Goal: Task Accomplishment & Management: Complete application form

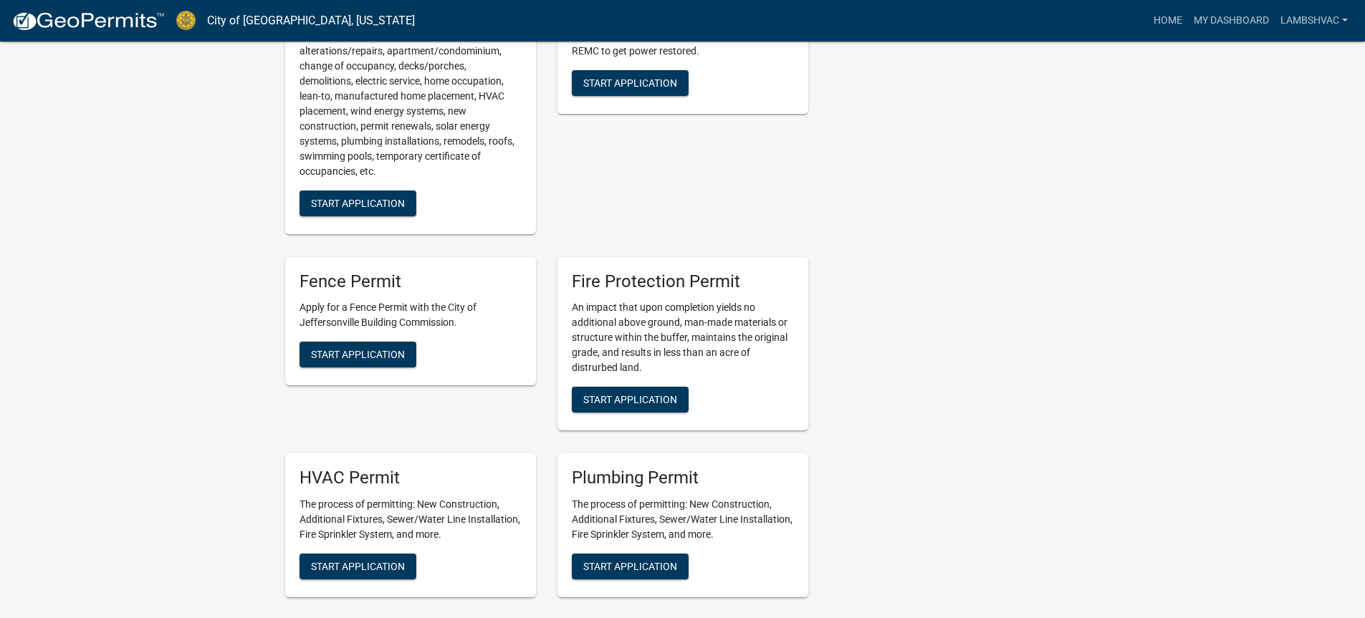
scroll to position [645, 0]
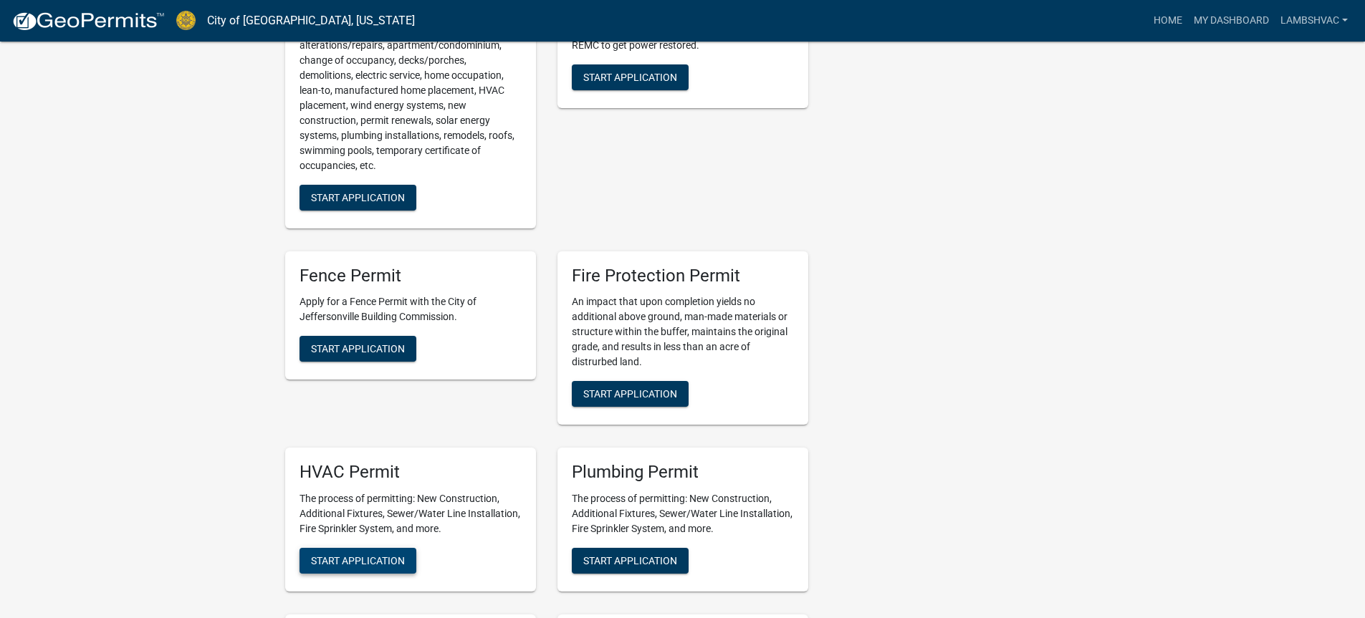
click at [397, 555] on span "Start Application" at bounding box center [358, 560] width 94 height 11
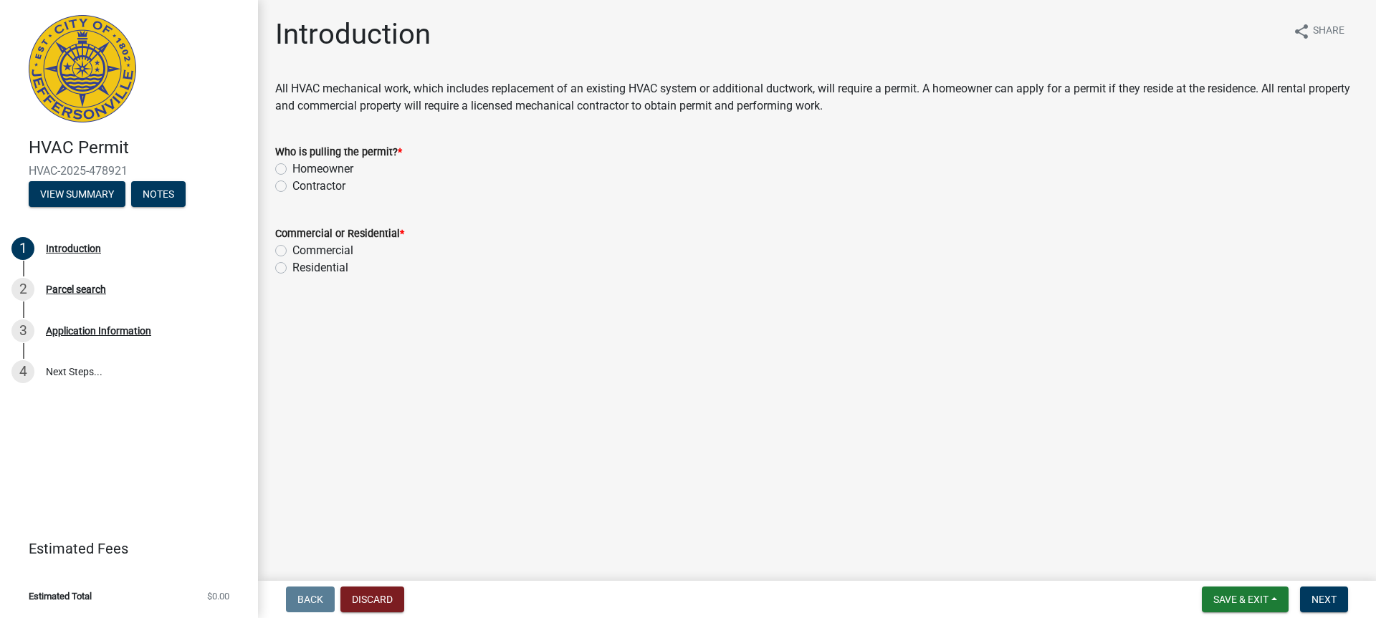
click at [292, 186] on label "Contractor" at bounding box center [318, 186] width 53 height 17
click at [292, 186] on input "Contractor" at bounding box center [296, 182] width 9 height 9
radio input "true"
click at [292, 266] on label "Residential" at bounding box center [320, 267] width 56 height 17
click at [292, 266] on input "Residential" at bounding box center [296, 263] width 9 height 9
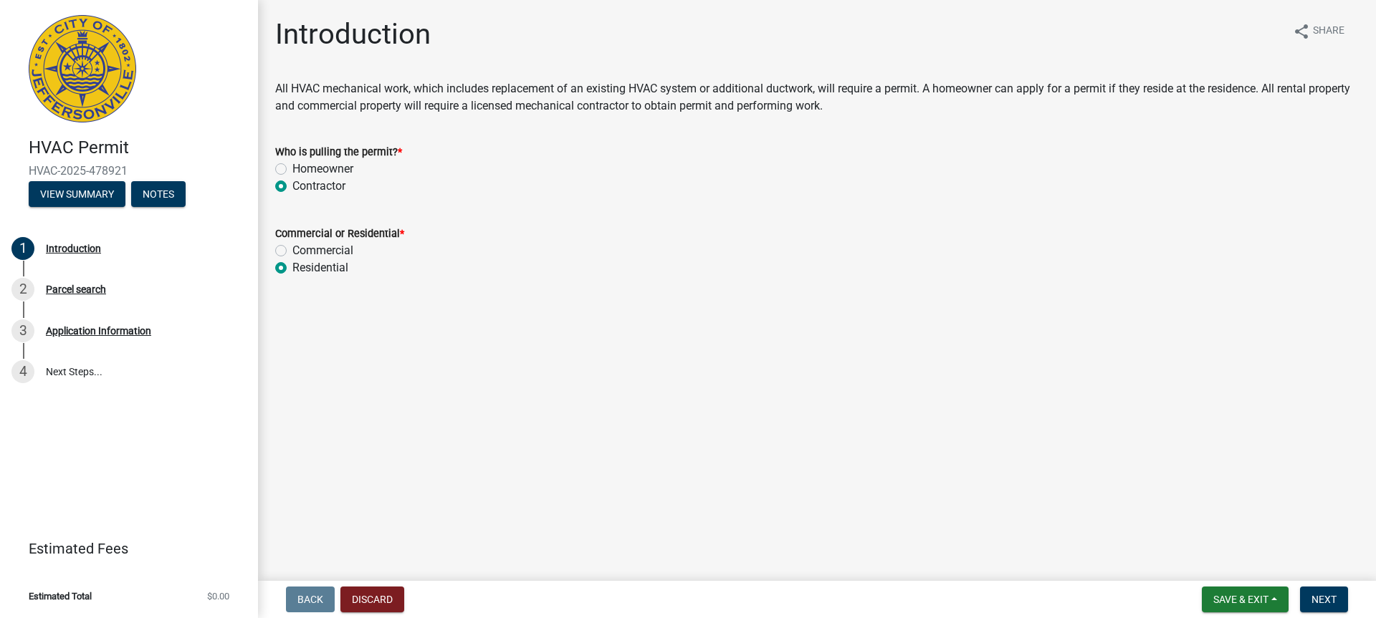
radio input "true"
click at [1322, 594] on span "Next" at bounding box center [1323, 599] width 25 height 11
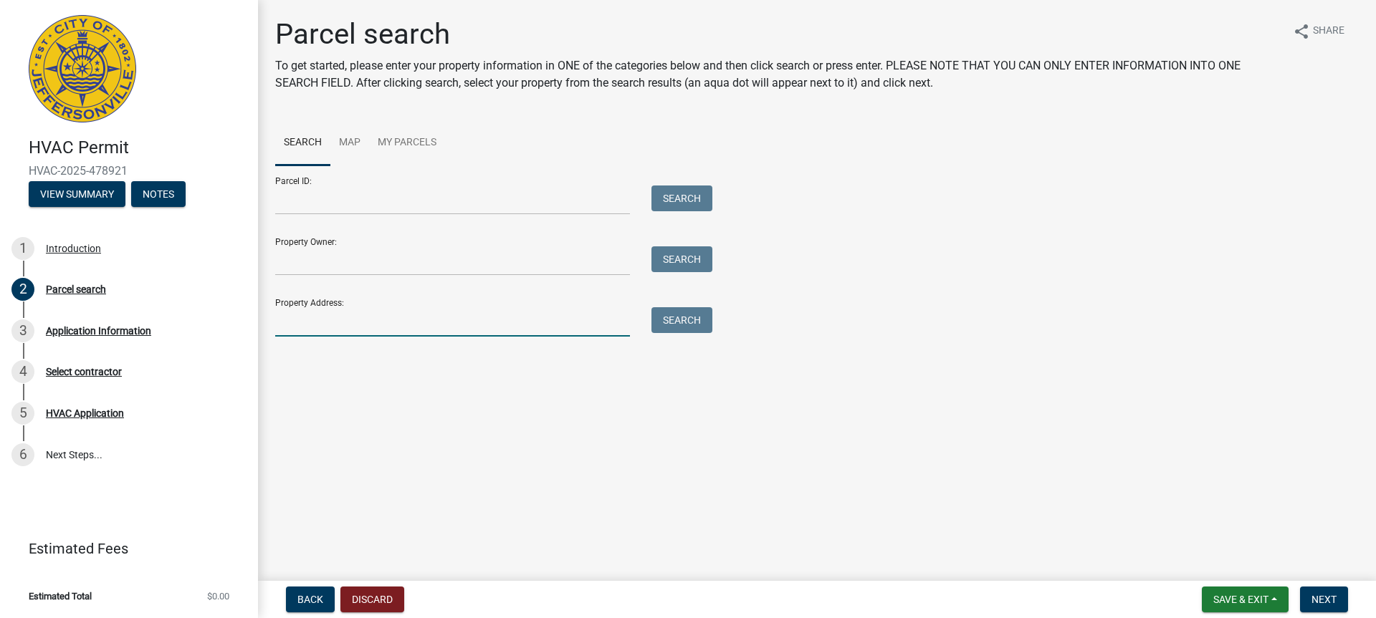
click at [355, 327] on input "Property Address:" at bounding box center [452, 321] width 355 height 29
type input "227 Hopkins"
click at [690, 317] on button "Search" at bounding box center [681, 320] width 61 height 26
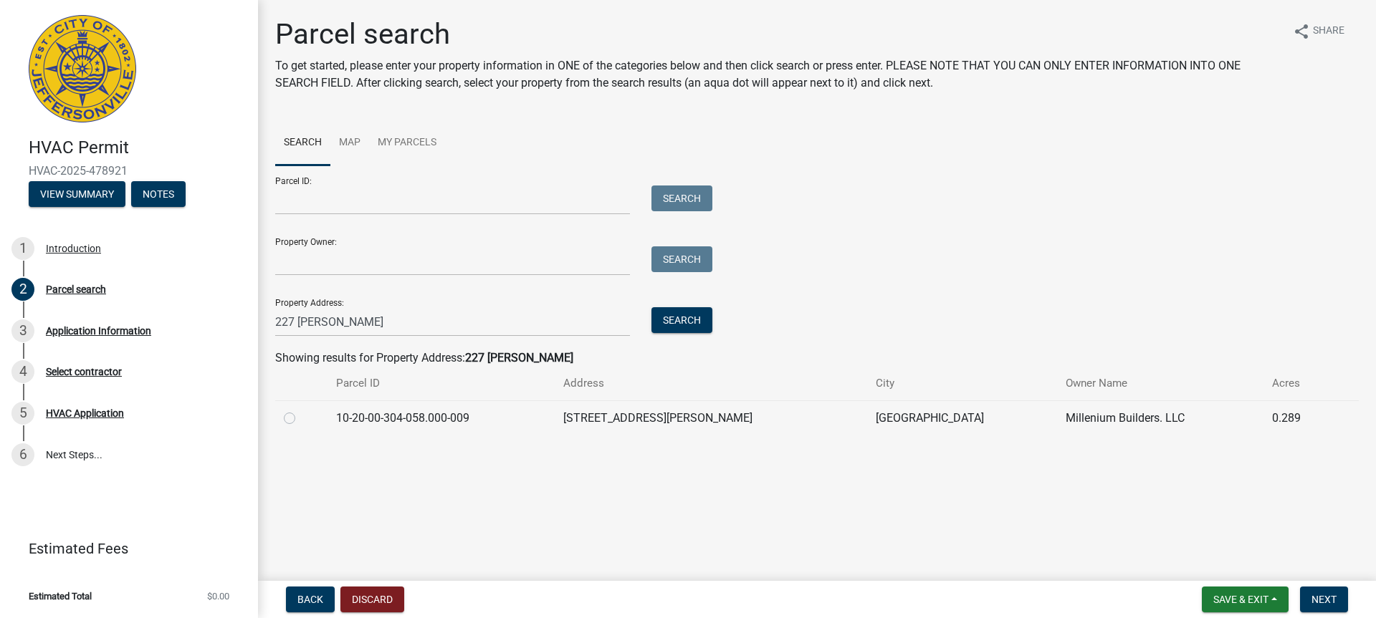
click at [281, 418] on td at bounding box center [301, 418] width 52 height 35
click at [301, 410] on label at bounding box center [301, 410] width 0 height 0
click at [301, 418] on input "radio" at bounding box center [305, 414] width 9 height 9
radio input "true"
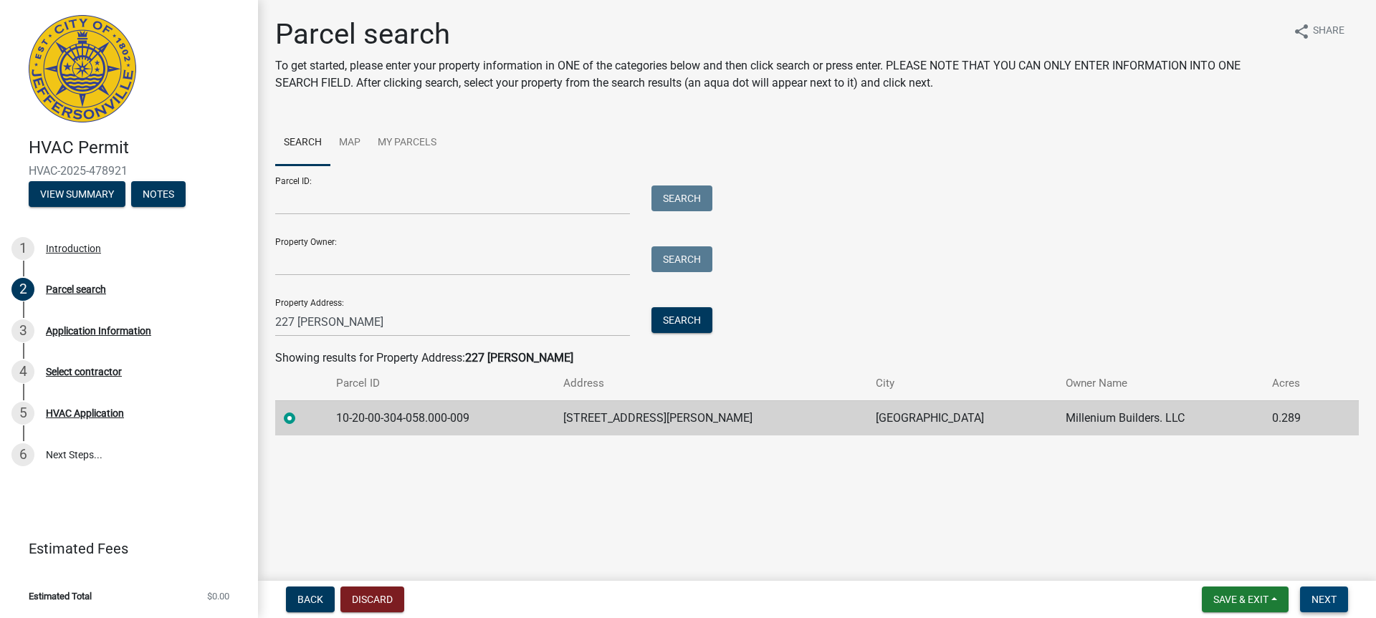
click at [1333, 598] on span "Next" at bounding box center [1323, 599] width 25 height 11
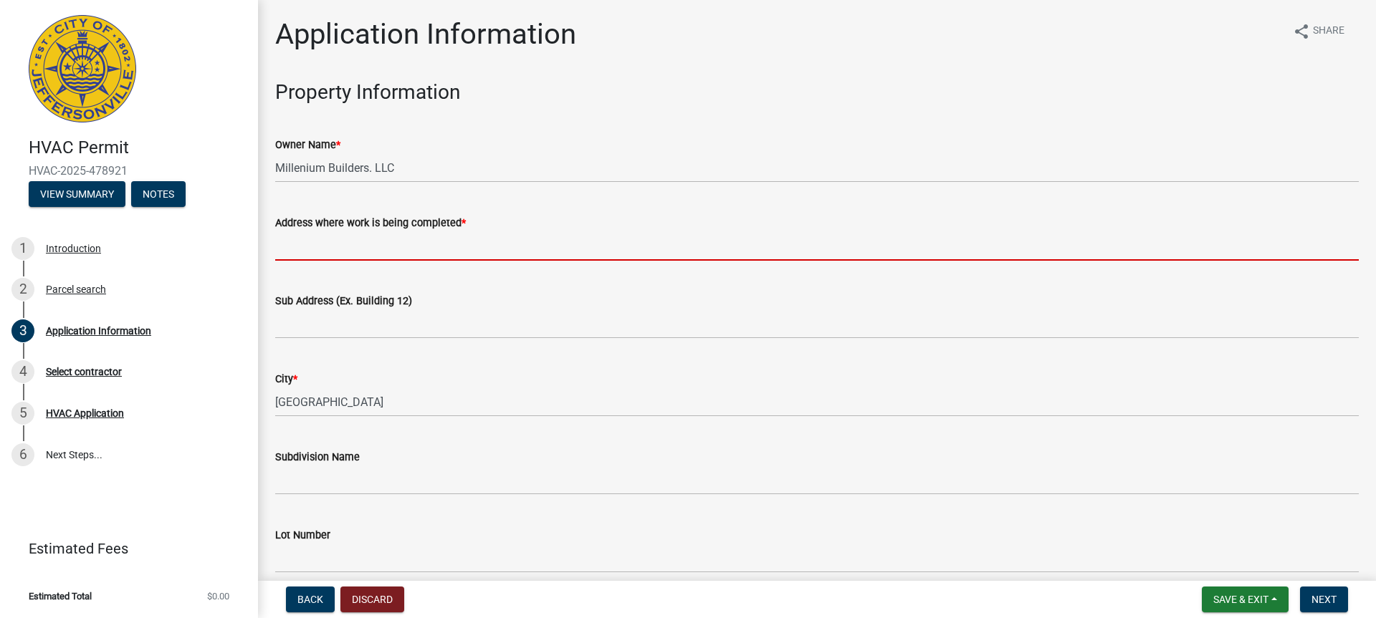
click at [369, 245] on input "Address where work is being completed *" at bounding box center [816, 245] width 1083 height 29
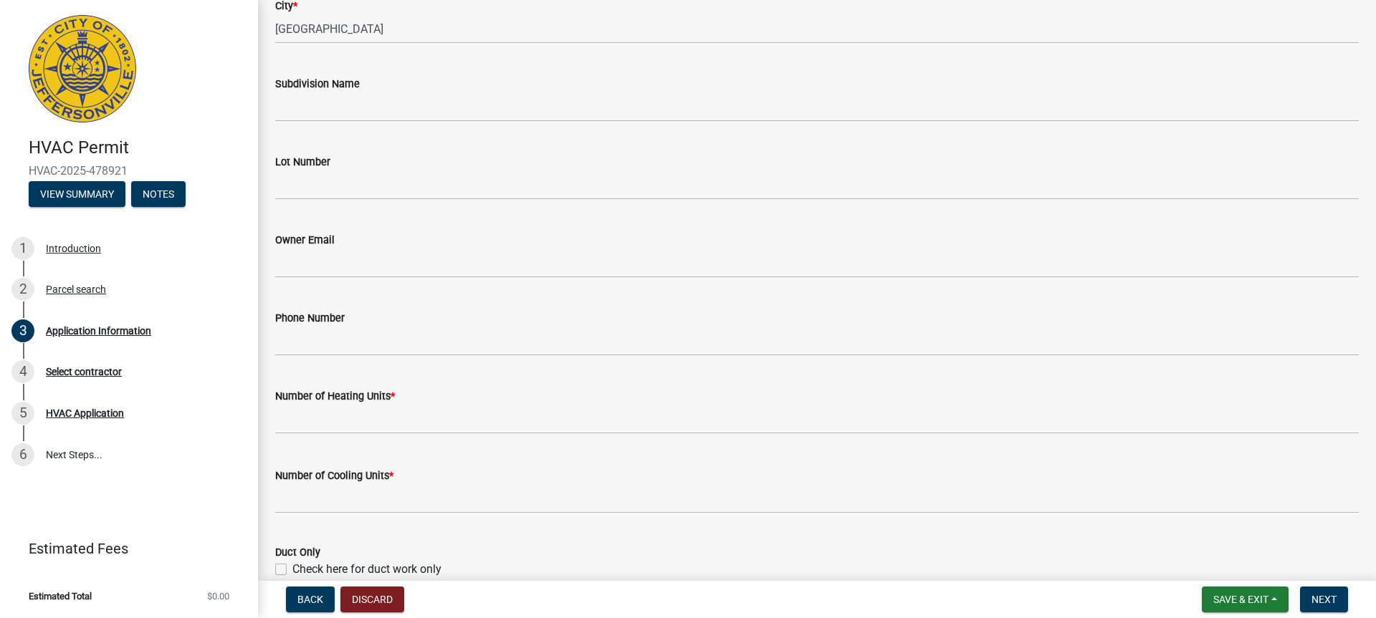
scroll to position [502, 0]
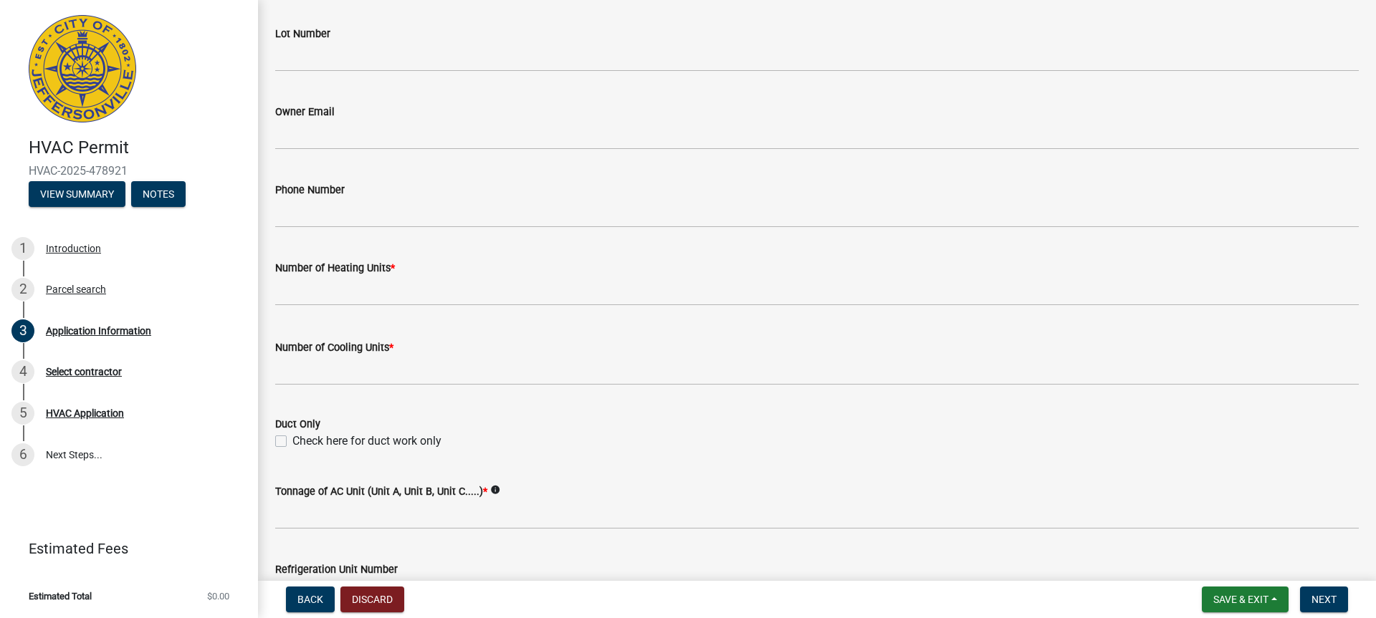
type input "227 Hopkins LN"
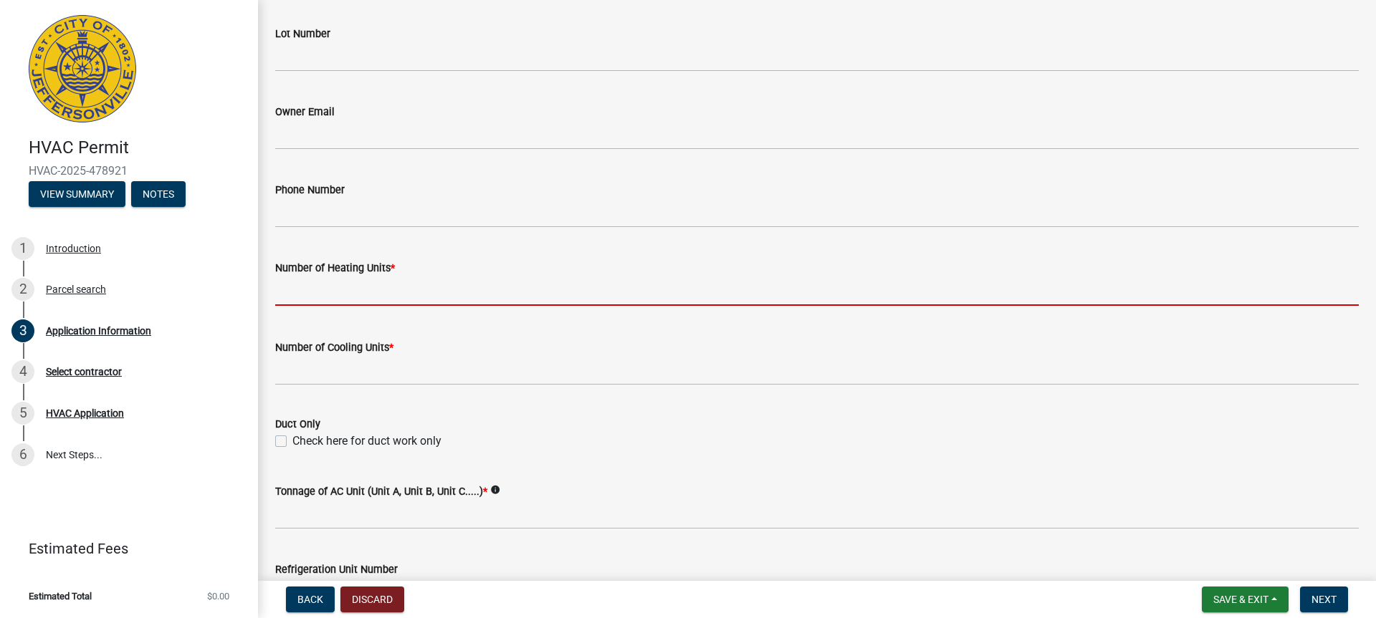
click at [341, 297] on input "text" at bounding box center [816, 291] width 1083 height 29
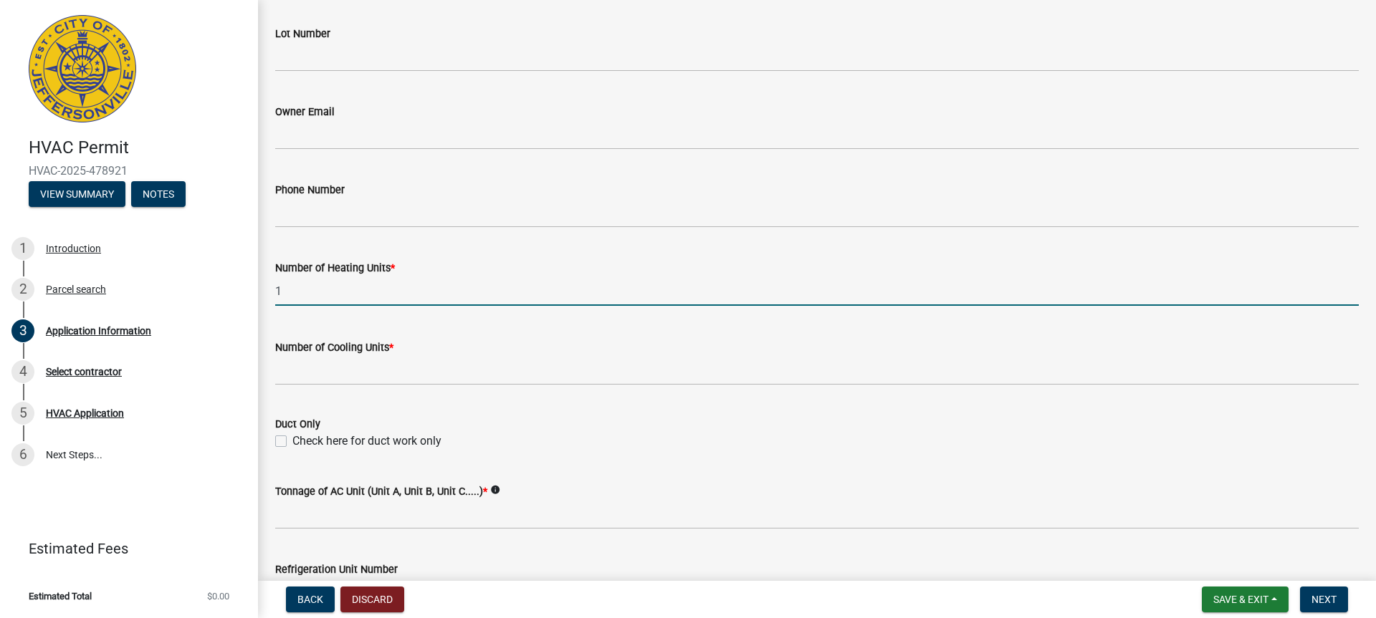
type input "1"
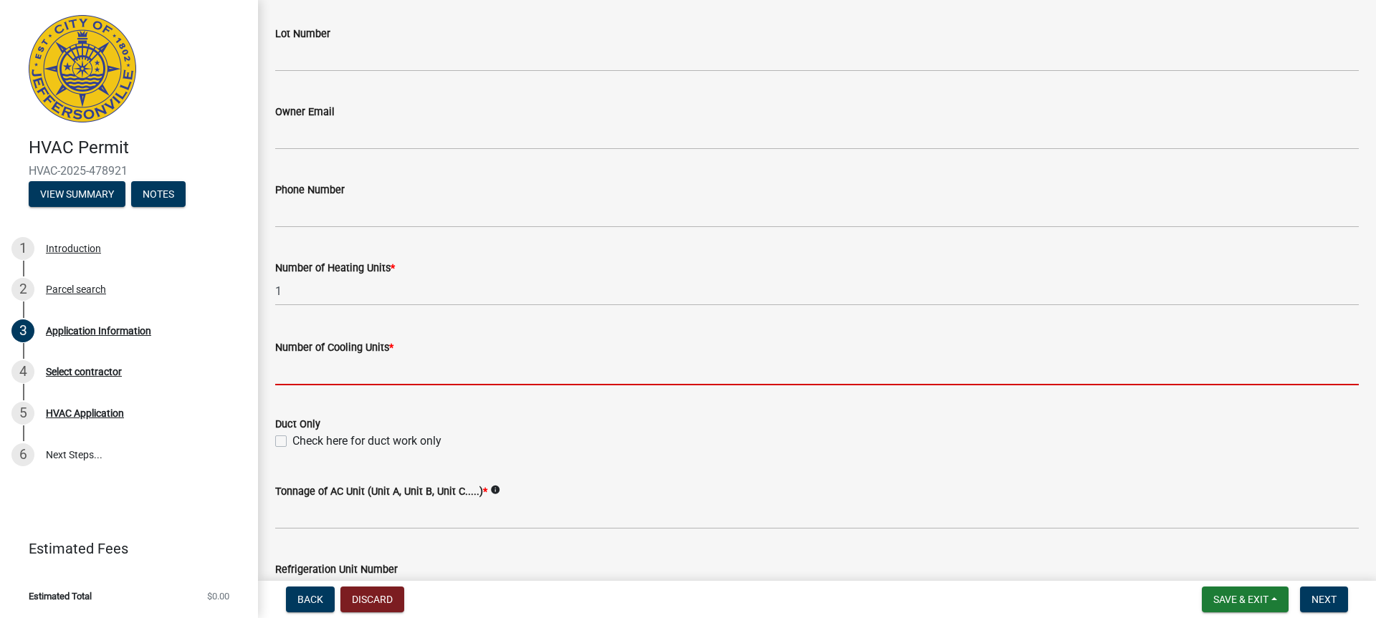
click at [338, 375] on input "text" at bounding box center [816, 370] width 1083 height 29
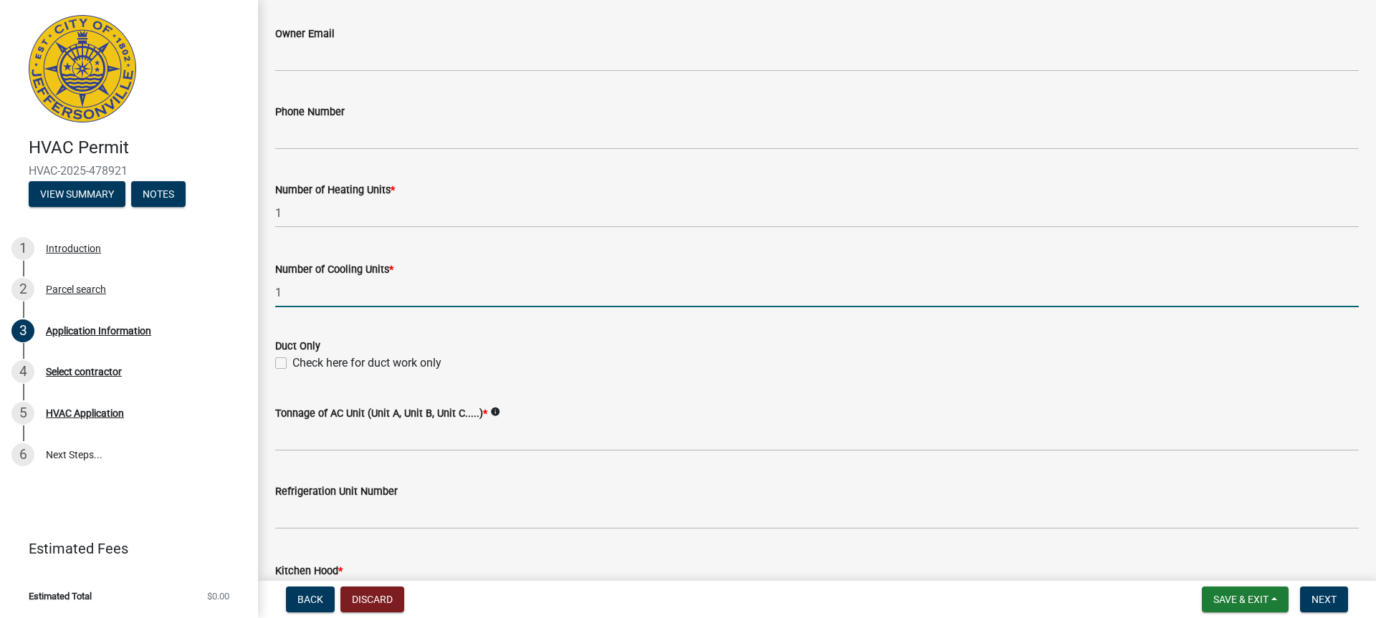
scroll to position [717, 0]
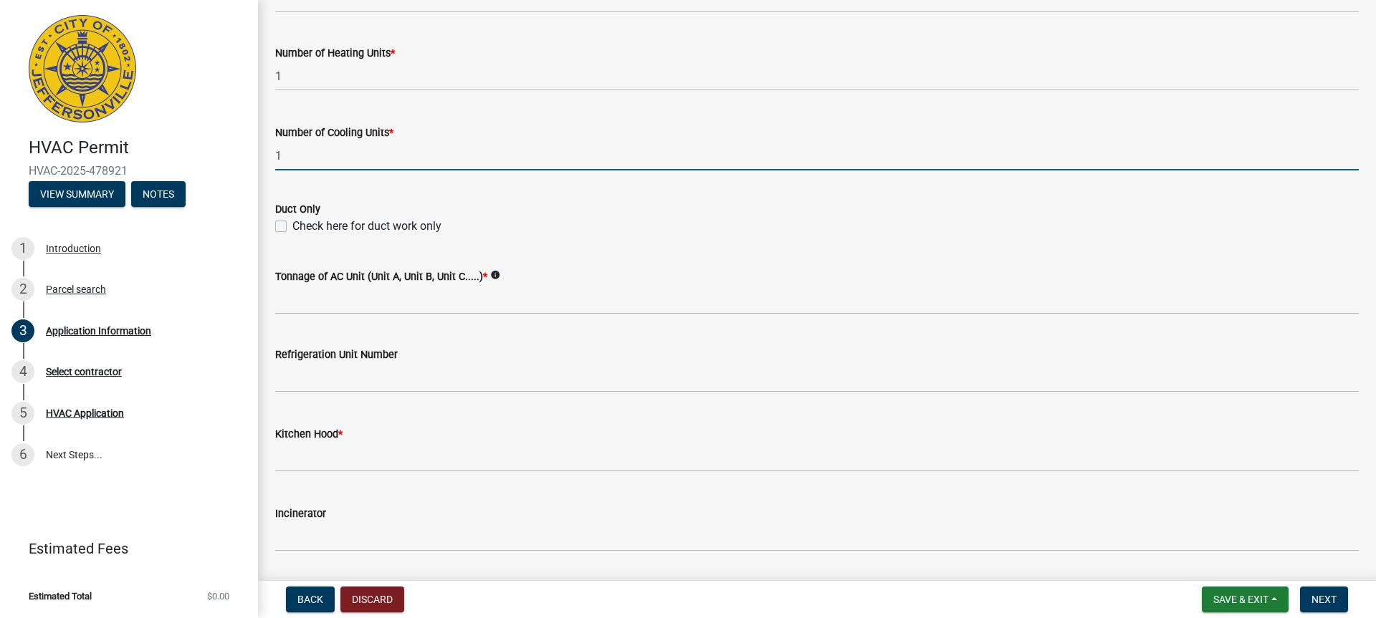
type input "1"
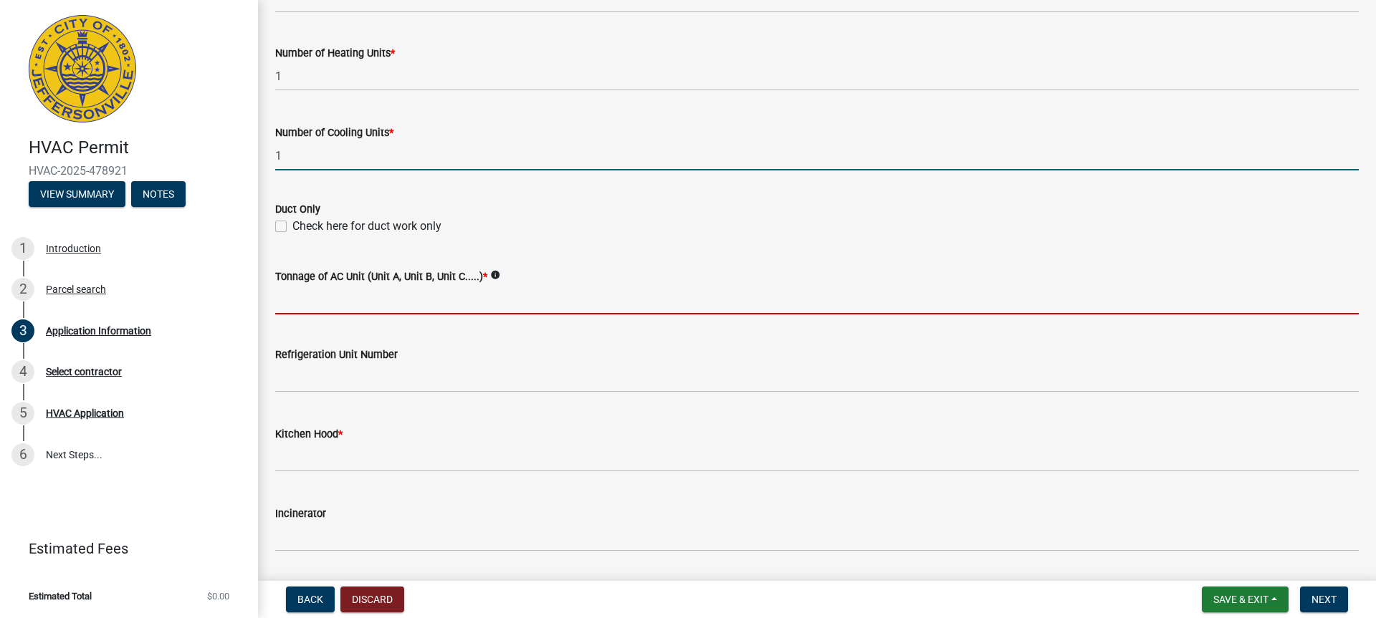
click at [318, 298] on input "Tonnage of AC Unit (Unit A, Unit B, Unit C.....) *" at bounding box center [816, 299] width 1083 height 29
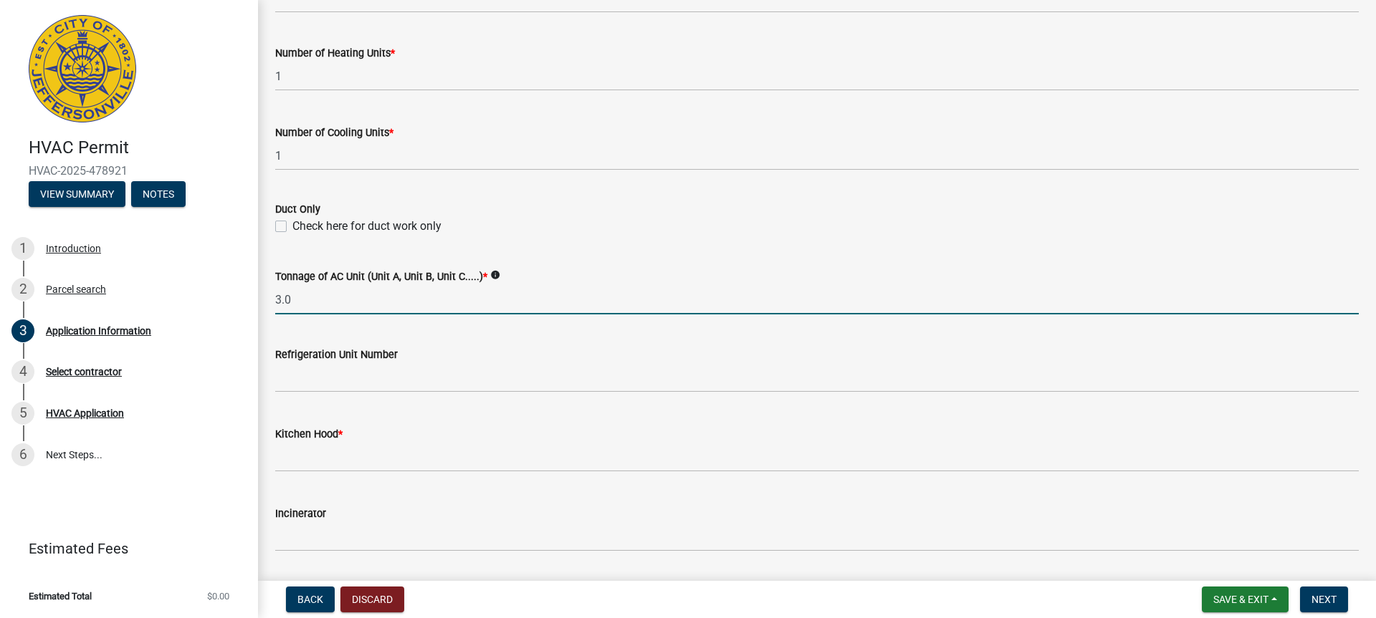
type input "3.0"
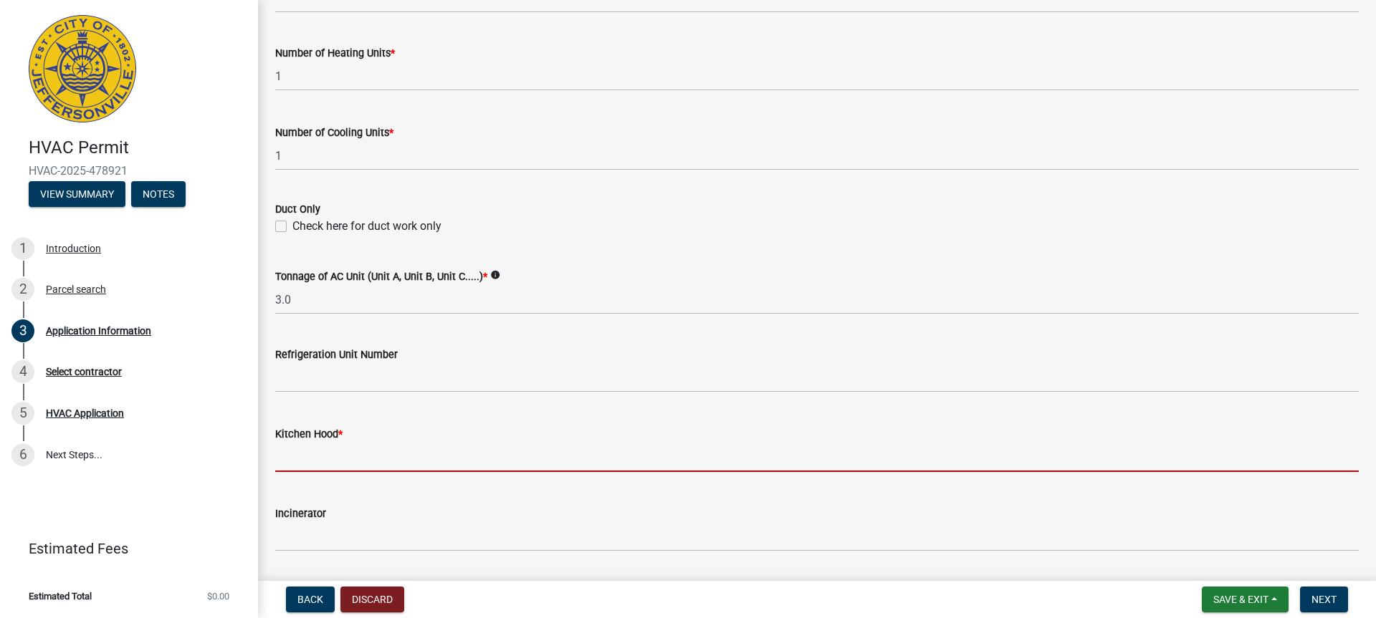
click at [370, 466] on input "text" at bounding box center [816, 457] width 1083 height 29
type input "0"
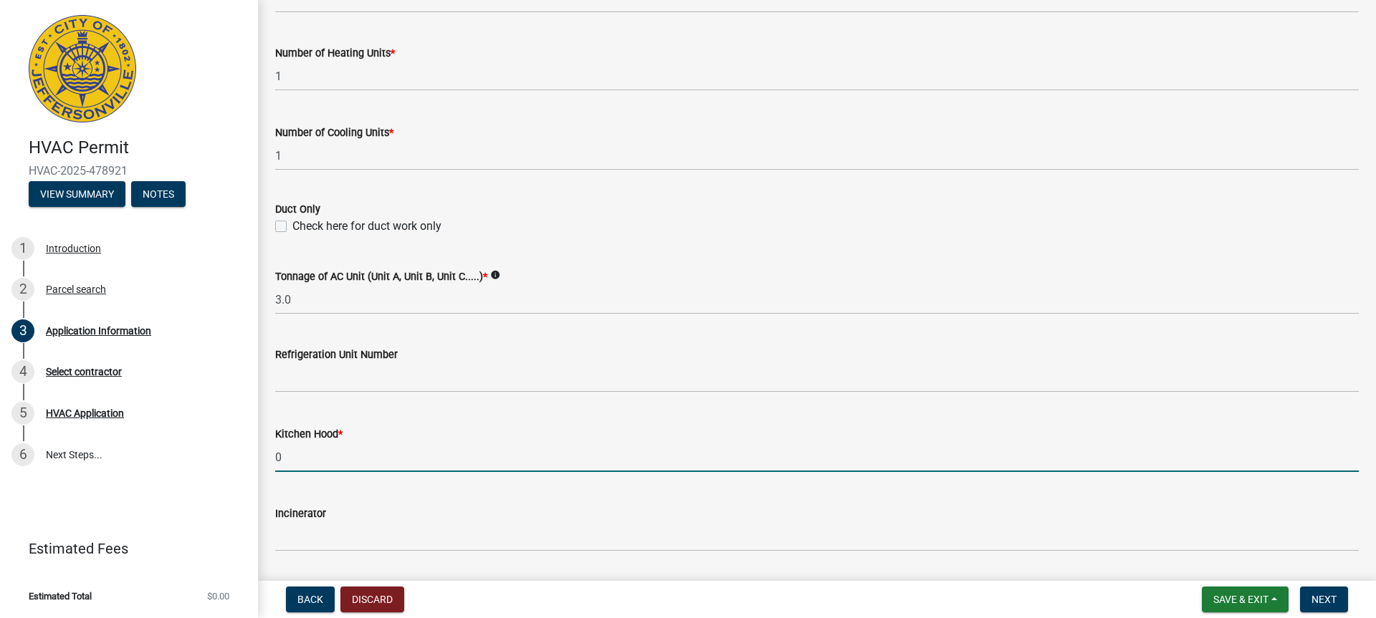
click at [356, 494] on div "Incinerator" at bounding box center [816, 518] width 1083 height 67
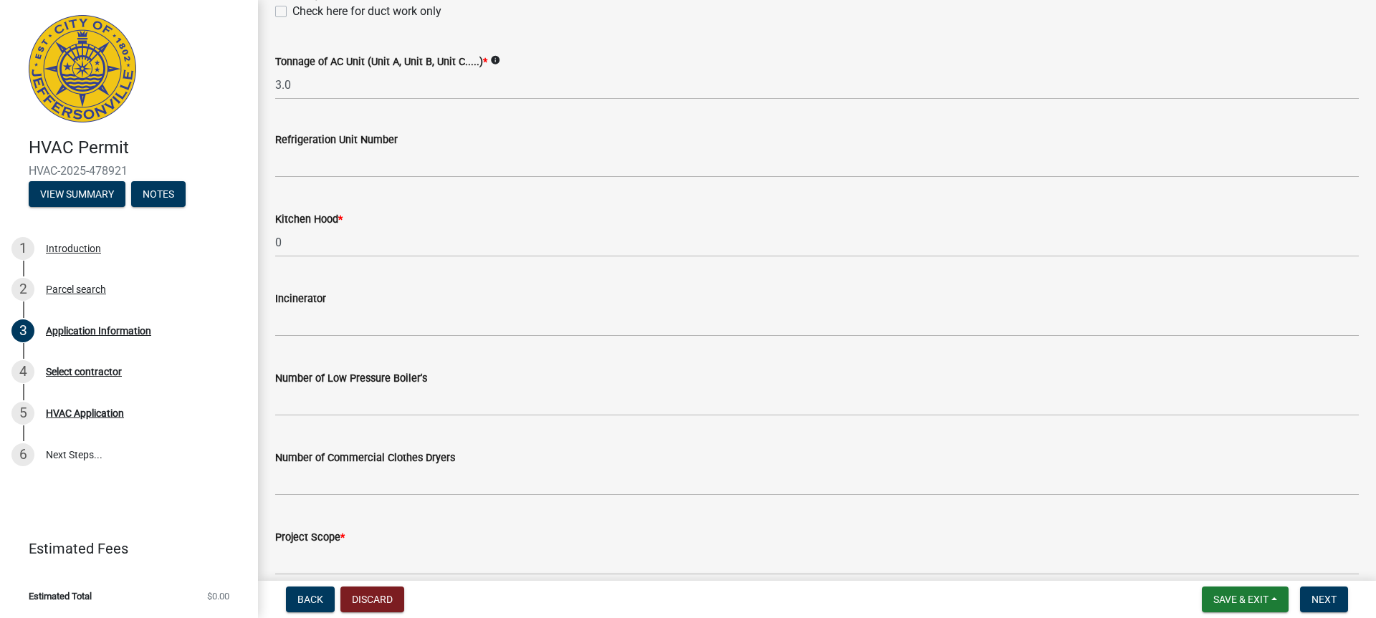
scroll to position [999, 0]
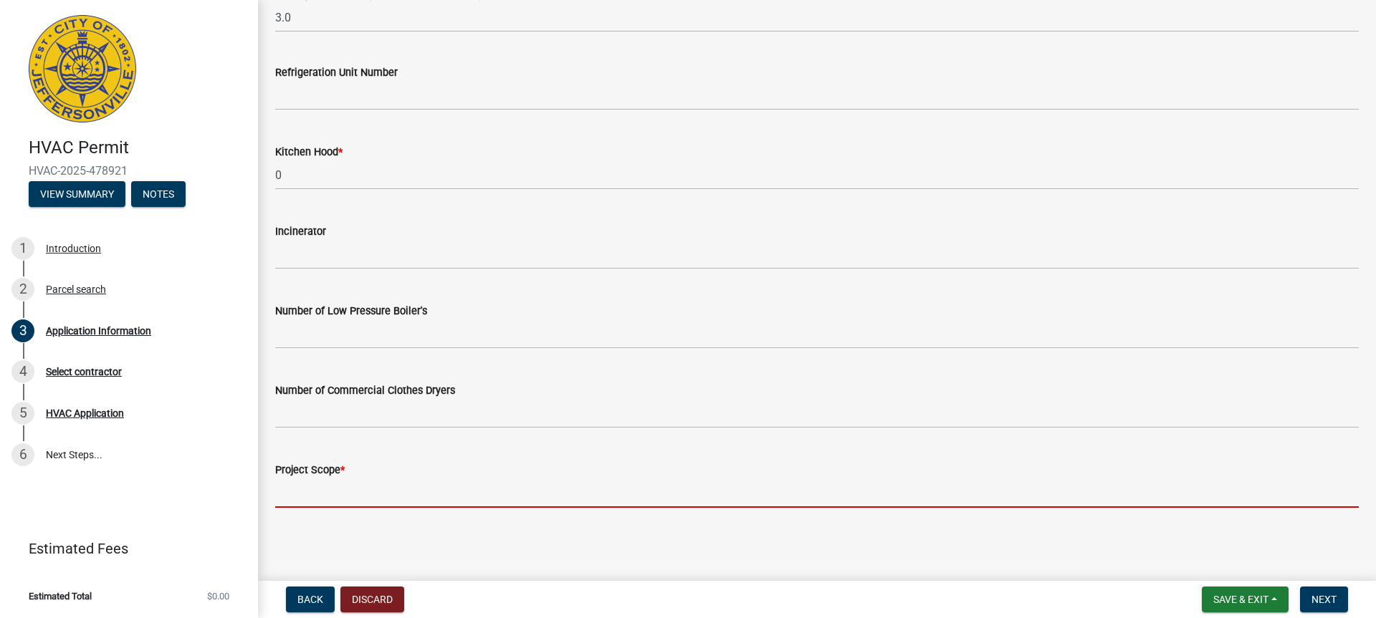
click at [340, 493] on input "Project Scope *" at bounding box center [816, 493] width 1083 height 29
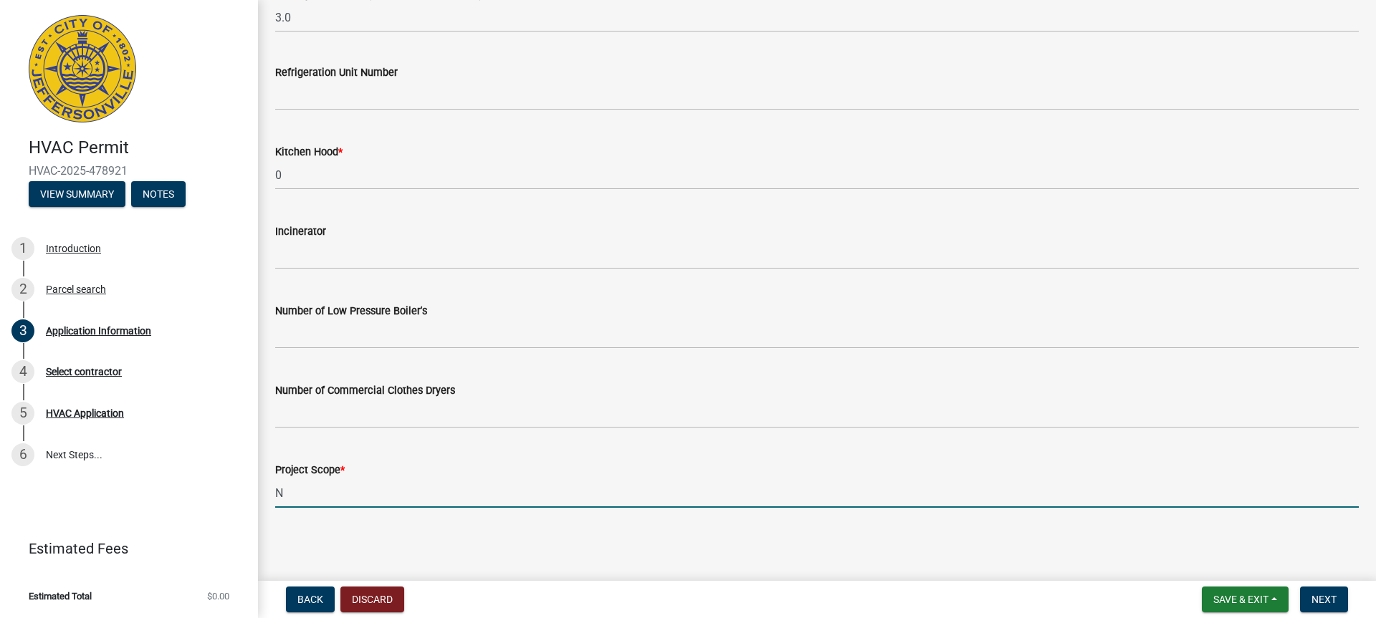
type input "New construction hvac install"
click at [1334, 594] on span "Next" at bounding box center [1323, 599] width 25 height 11
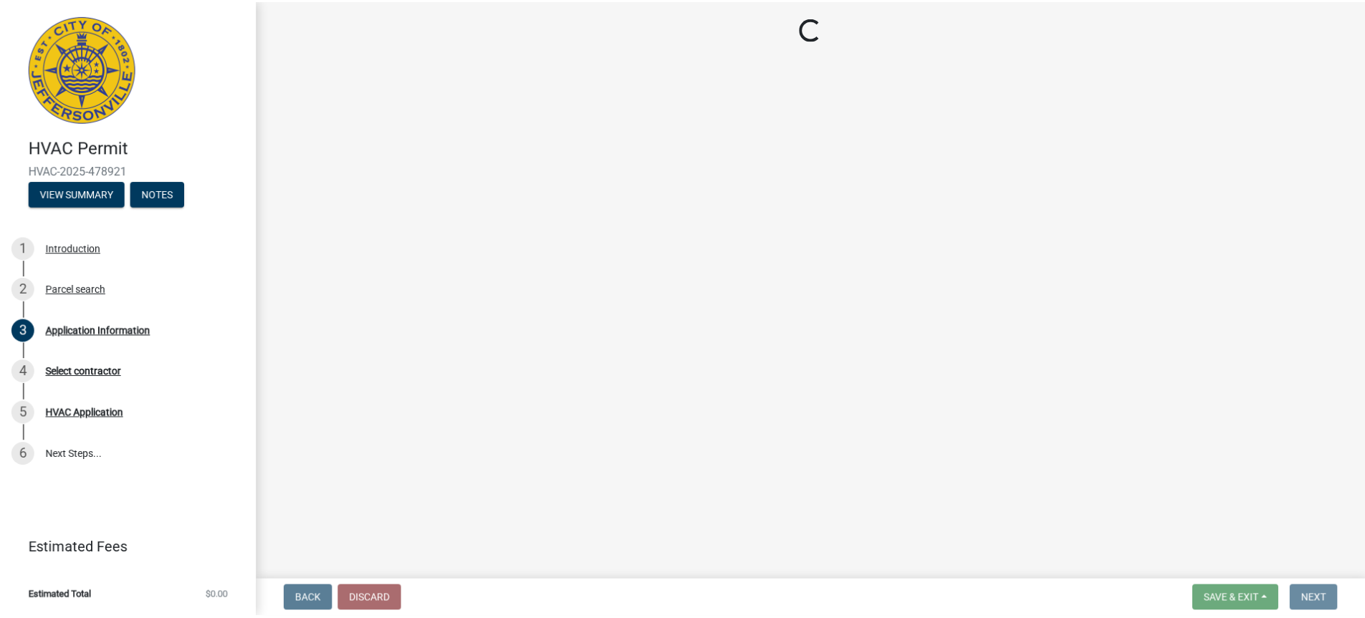
scroll to position [0, 0]
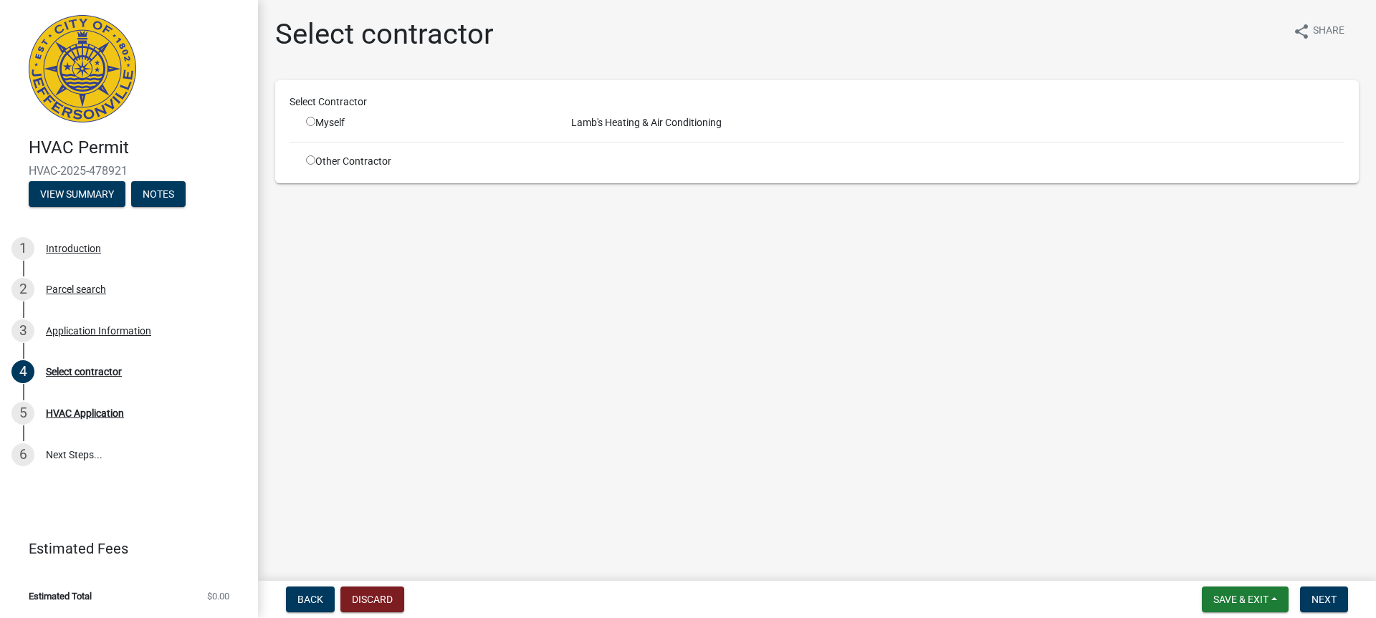
click at [309, 120] on input "radio" at bounding box center [310, 121] width 9 height 9
radio input "true"
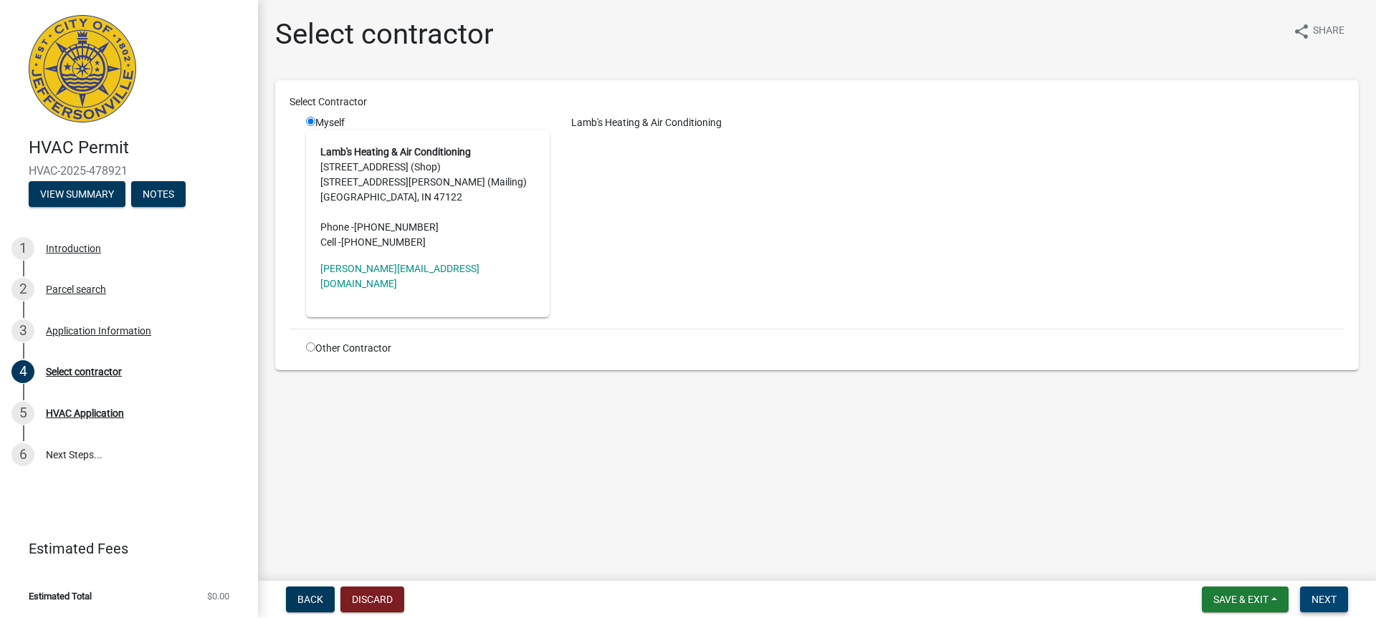
click at [1321, 595] on span "Next" at bounding box center [1323, 599] width 25 height 11
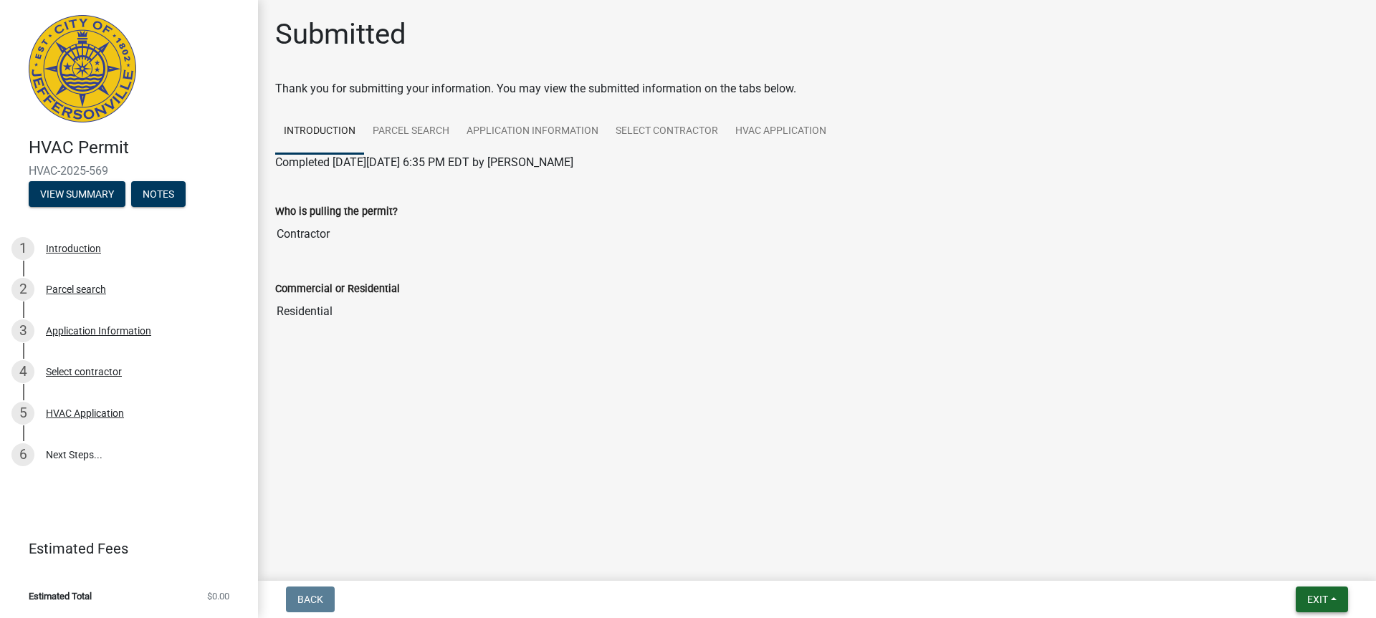
click at [1319, 591] on button "Exit" at bounding box center [1322, 600] width 52 height 26
click at [1288, 560] on button "Save & Exit" at bounding box center [1290, 562] width 115 height 34
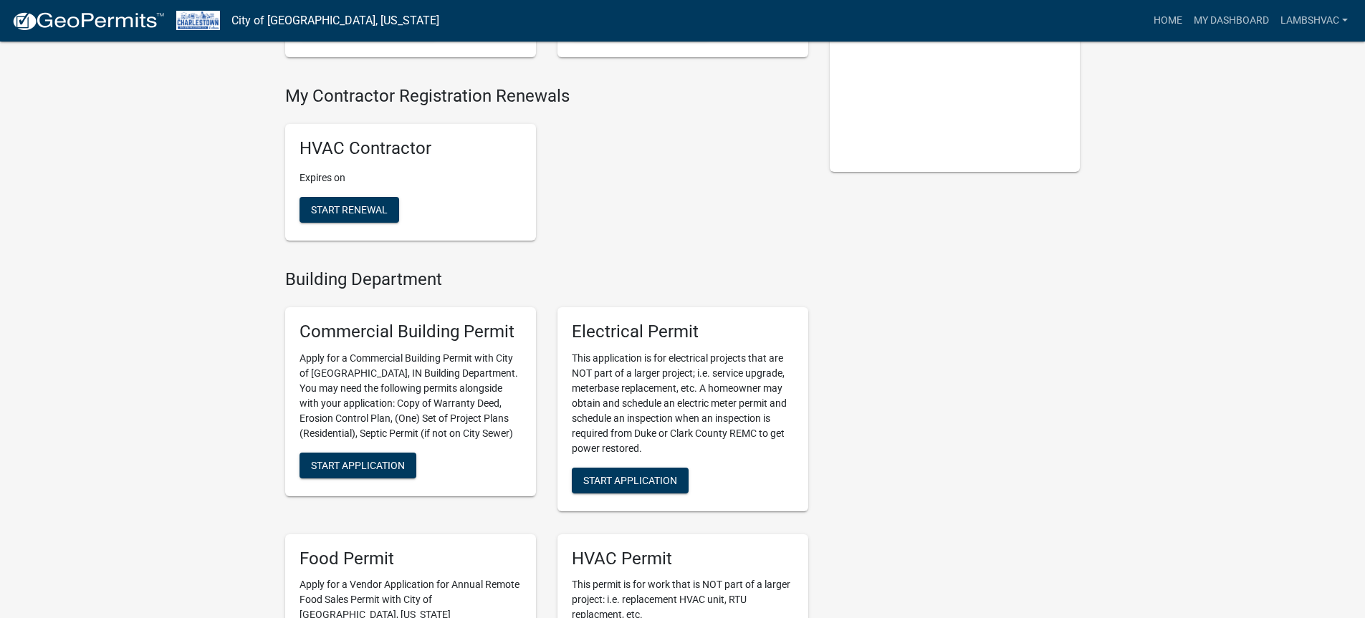
scroll to position [358, 0]
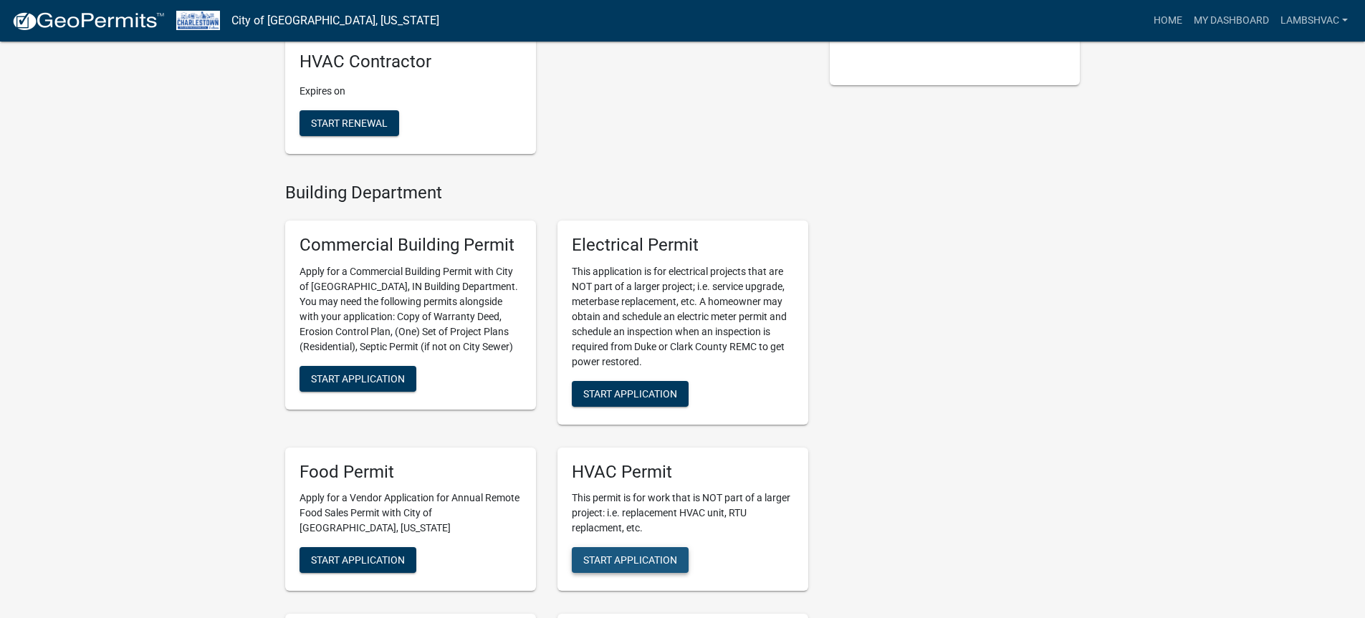
click at [660, 562] on span "Start Application" at bounding box center [630, 560] width 94 height 11
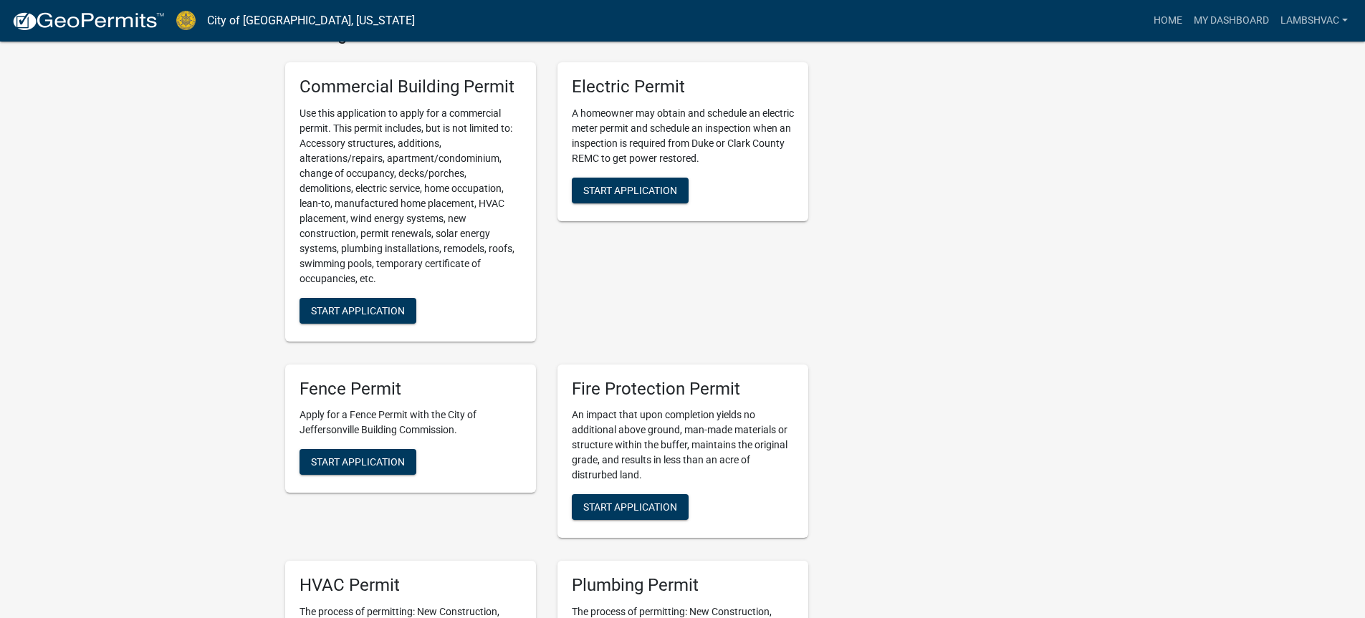
scroll to position [788, 0]
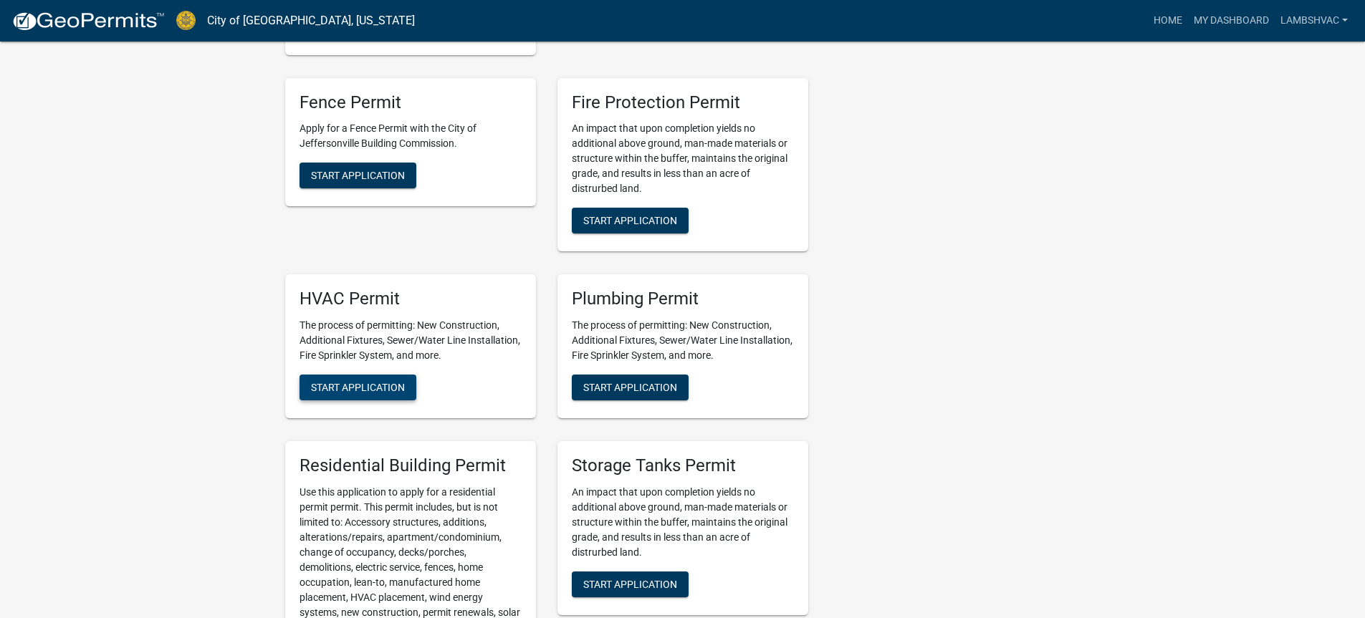
click at [355, 401] on button "Start Application" at bounding box center [358, 388] width 117 height 26
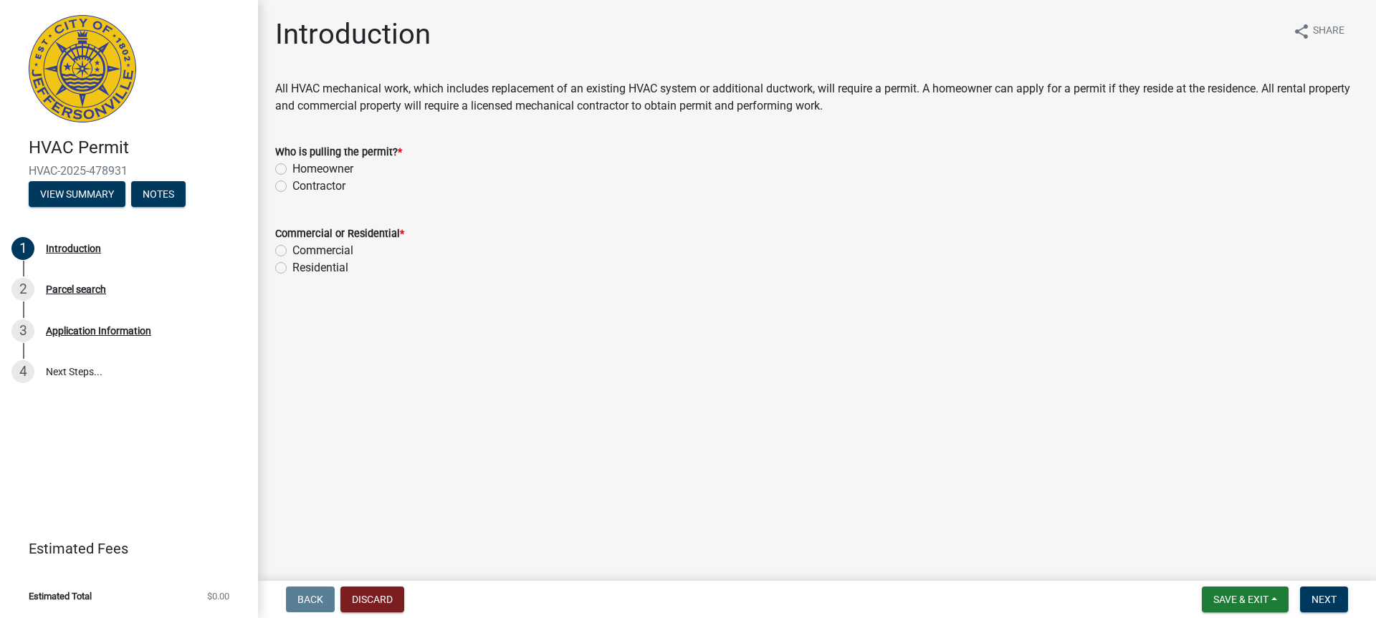
click at [292, 186] on label "Contractor" at bounding box center [318, 186] width 53 height 17
click at [292, 186] on input "Contractor" at bounding box center [296, 182] width 9 height 9
radio input "true"
click at [292, 271] on label "Residential" at bounding box center [320, 267] width 56 height 17
click at [292, 269] on input "Residential" at bounding box center [296, 263] width 9 height 9
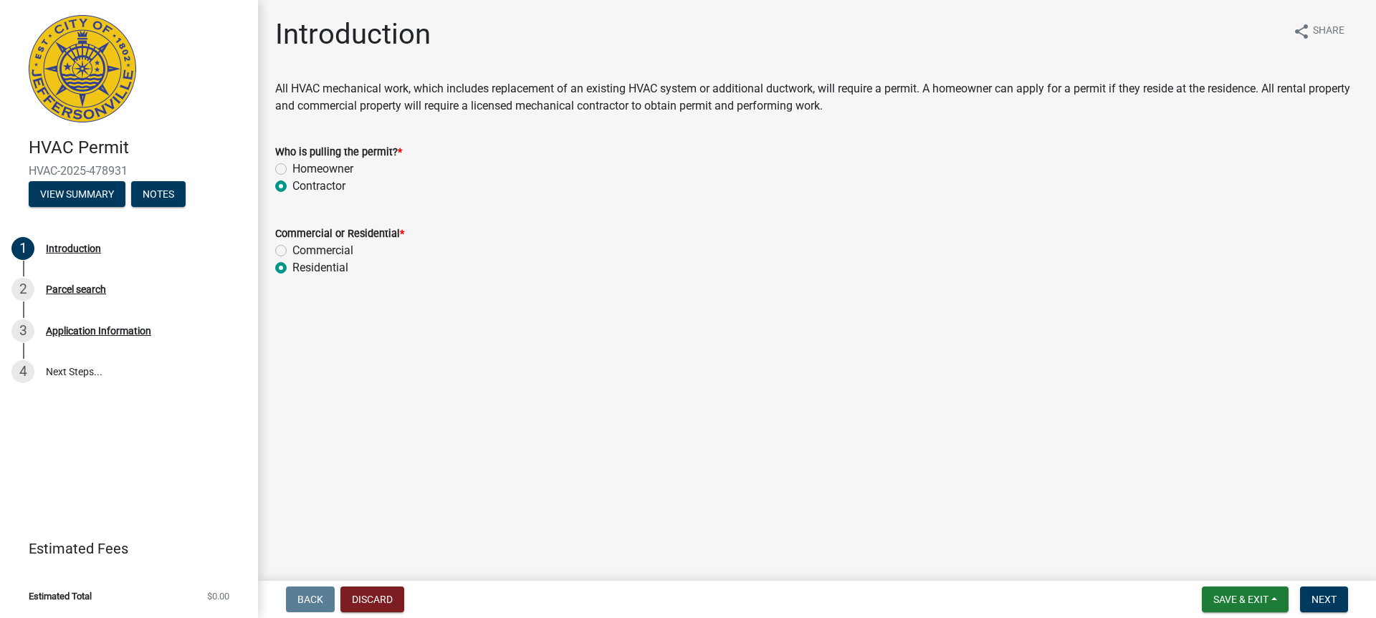
radio input "true"
click at [1328, 601] on span "Next" at bounding box center [1323, 599] width 25 height 11
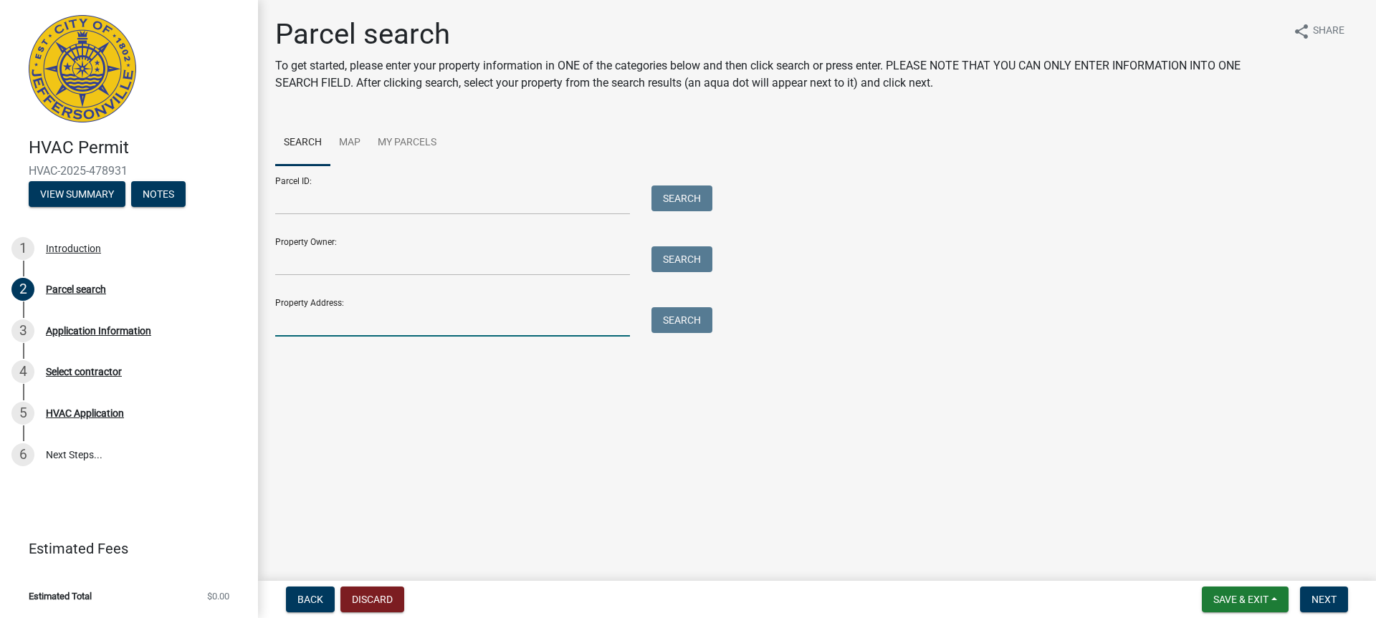
click at [348, 332] on input "Property Address:" at bounding box center [452, 321] width 355 height 29
click at [699, 320] on button "Search" at bounding box center [681, 320] width 61 height 26
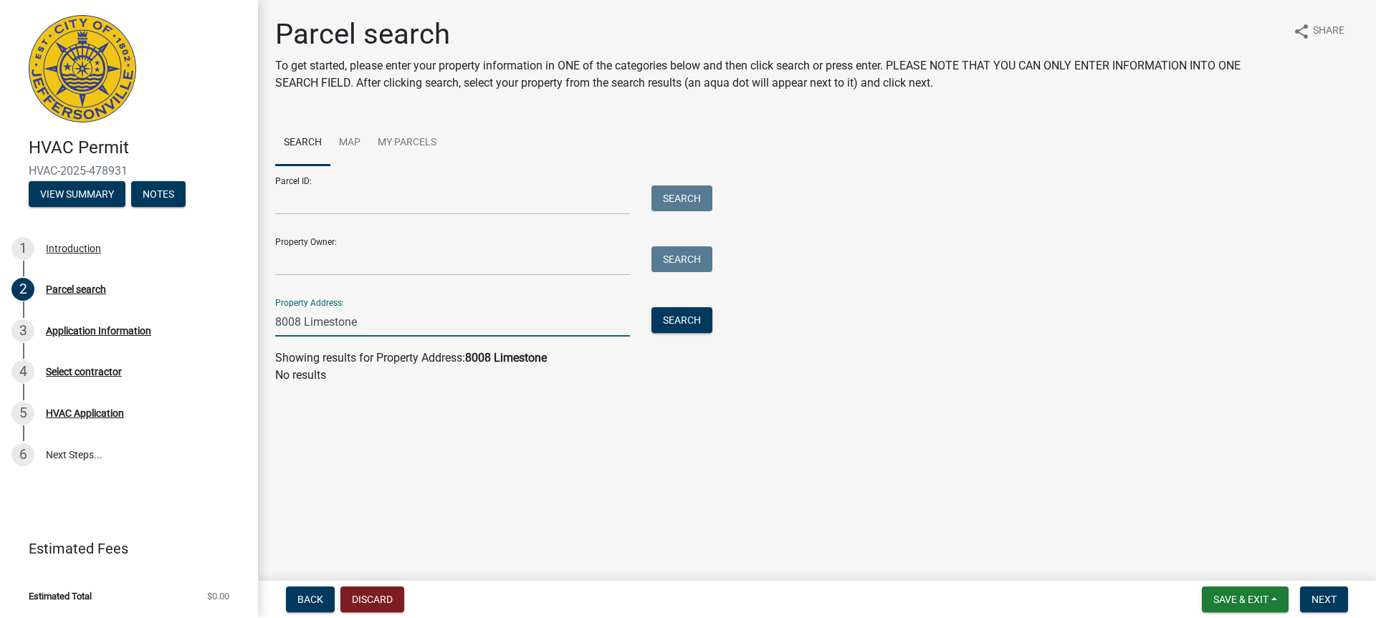
click at [297, 320] on input "8008 Limestone" at bounding box center [452, 321] width 355 height 29
type input "Limestone"
click at [675, 323] on button "Search" at bounding box center [681, 320] width 61 height 26
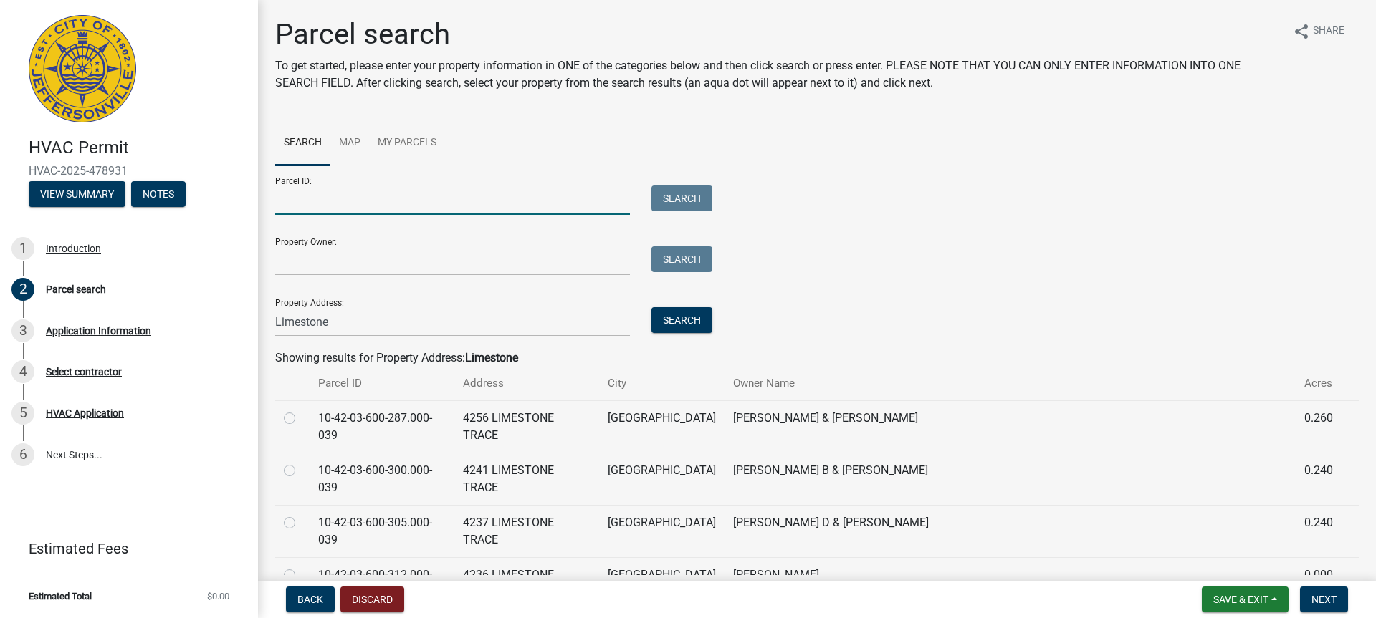
click at [308, 198] on input "Parcel ID:" at bounding box center [452, 200] width 355 height 29
paste input "10-41-01-700-910.000-037"
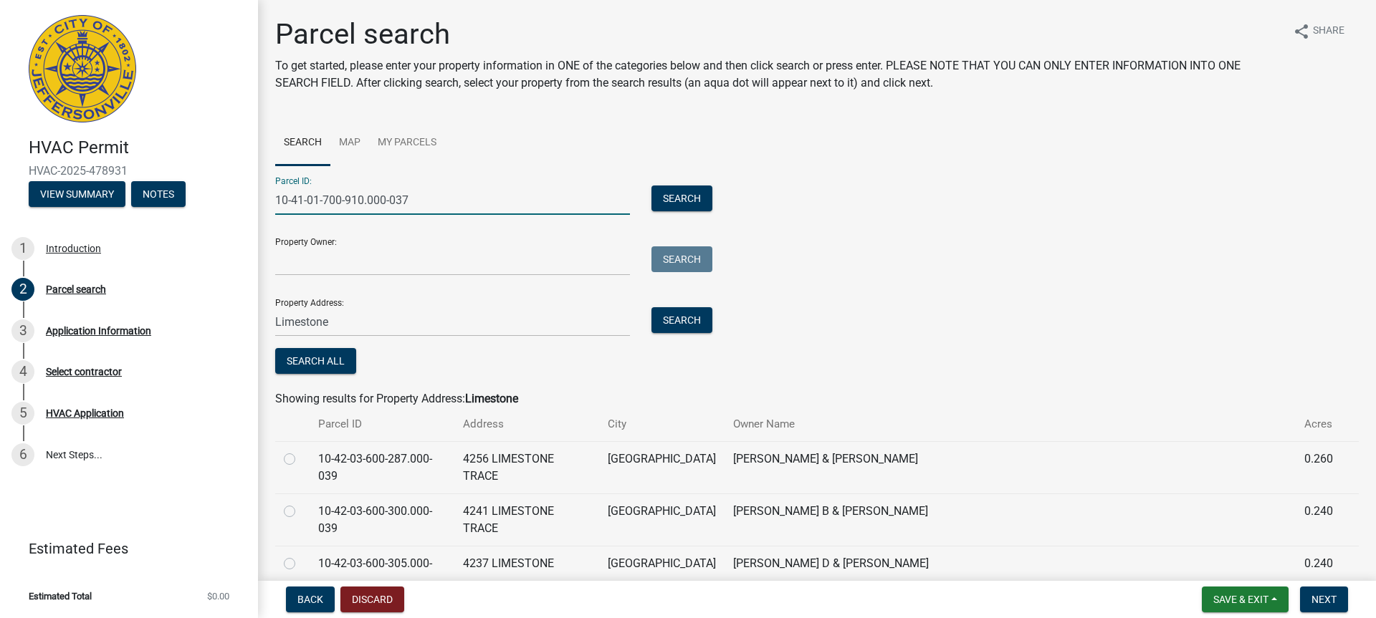
type input "10-41-01-700-910.000-037"
drag, startPoint x: 351, startPoint y: 330, endPoint x: 256, endPoint y: 327, distance: 95.3
click at [256, 327] on div "HVAC Permit HVAC-2025-478931 View Summary Notes 1 Introduction 2 Parcel search …" at bounding box center [688, 309] width 1376 height 618
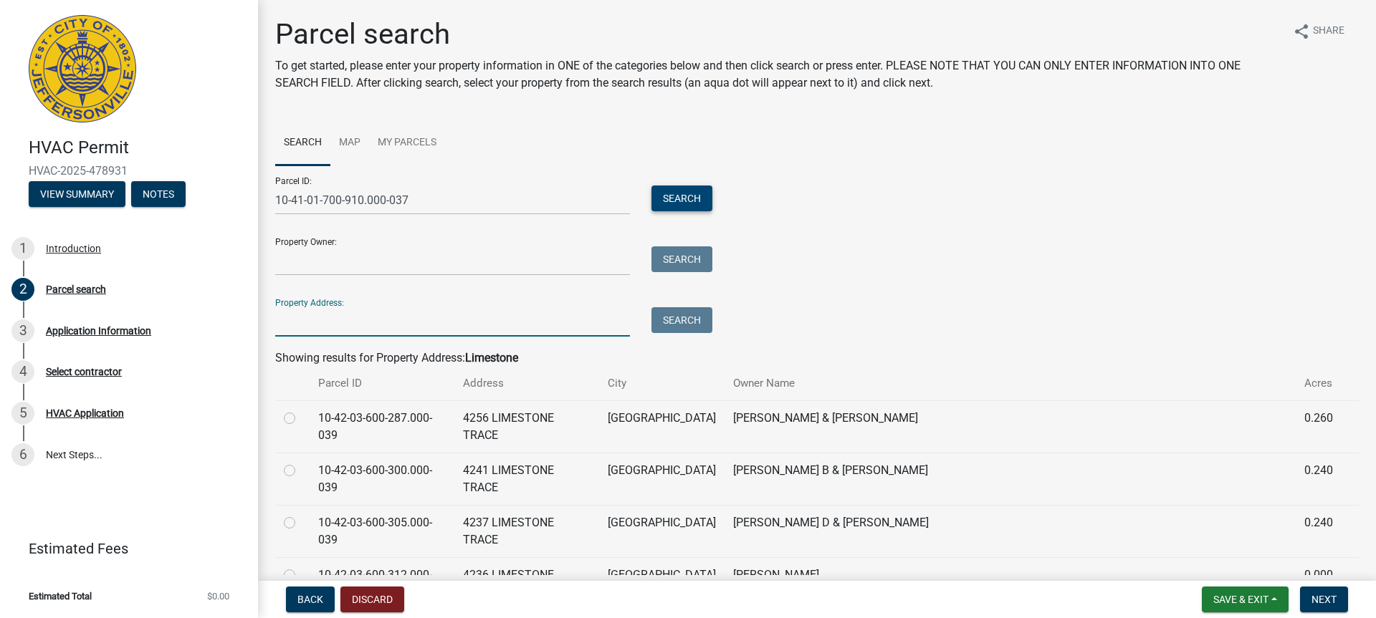
click at [701, 198] on button "Search" at bounding box center [681, 199] width 61 height 26
